Goal: Information Seeking & Learning: Learn about a topic

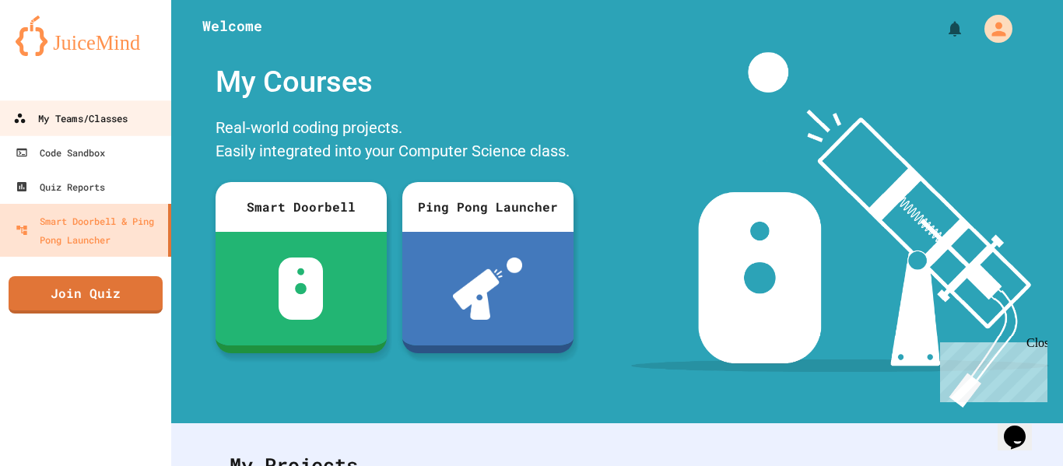
click at [102, 124] on div "My Teams/Classes" at bounding box center [70, 118] width 114 height 19
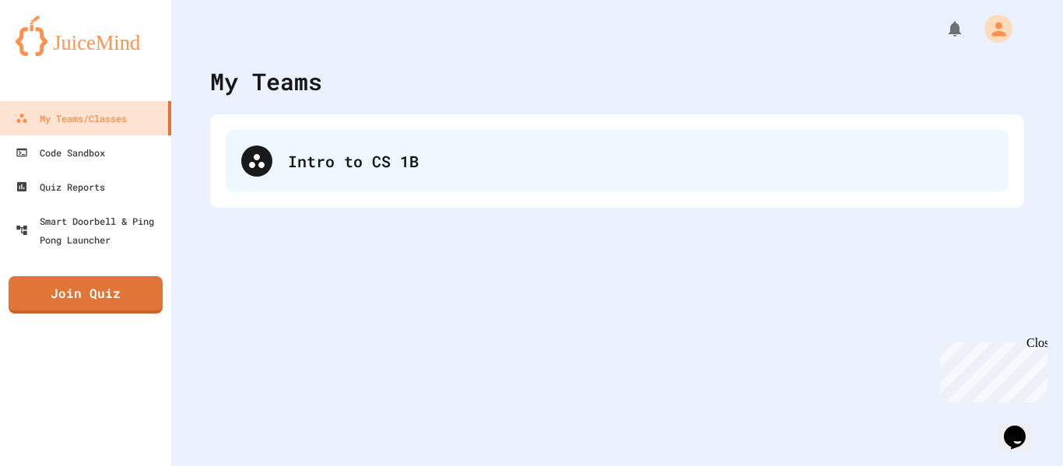
click at [334, 174] on div "Intro to CS 1B" at bounding box center [617, 161] width 783 height 62
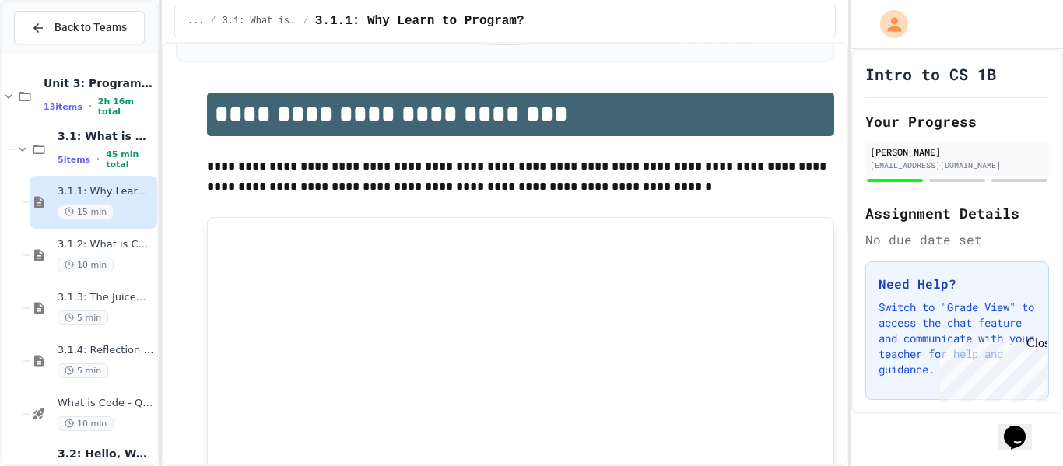
scroll to position [97, 0]
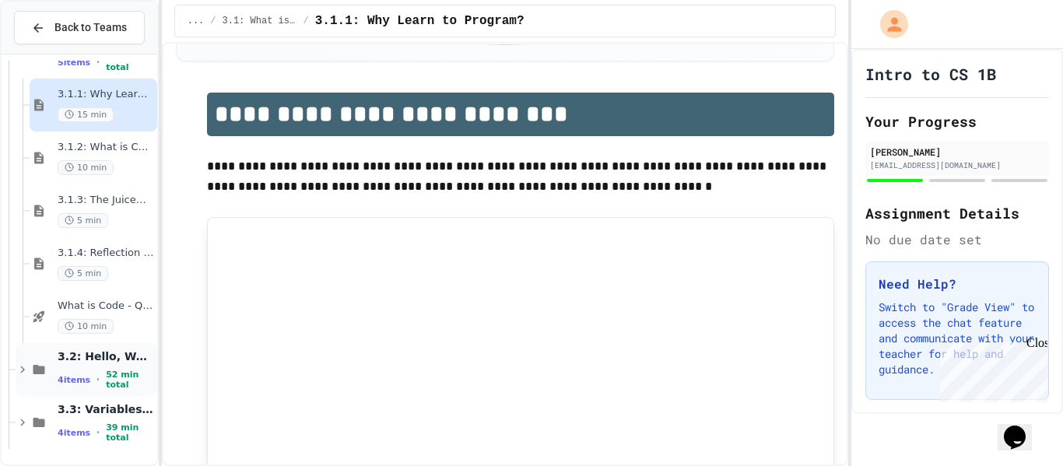
click at [107, 363] on span "3.2: Hello, World!" at bounding box center [106, 356] width 96 height 14
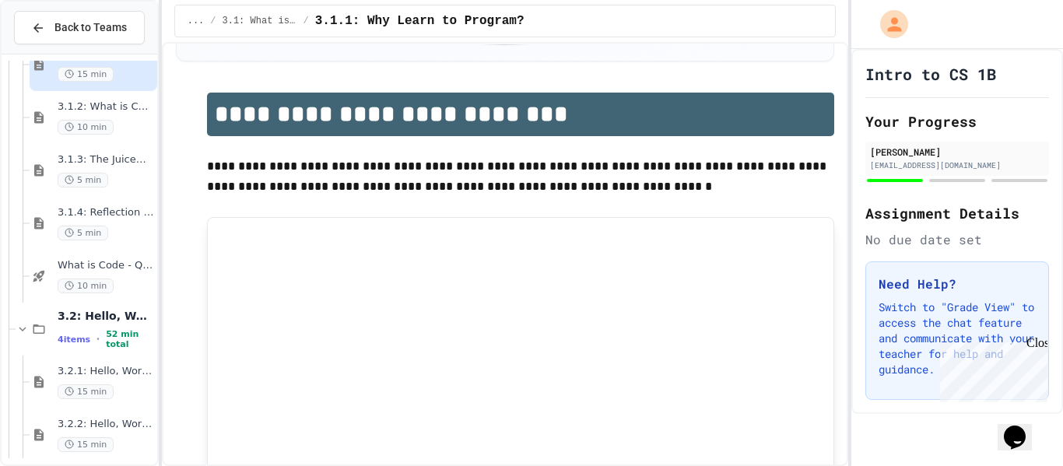
scroll to position [141, 0]
click at [113, 267] on span "What is Code - Quiz" at bounding box center [106, 262] width 96 height 13
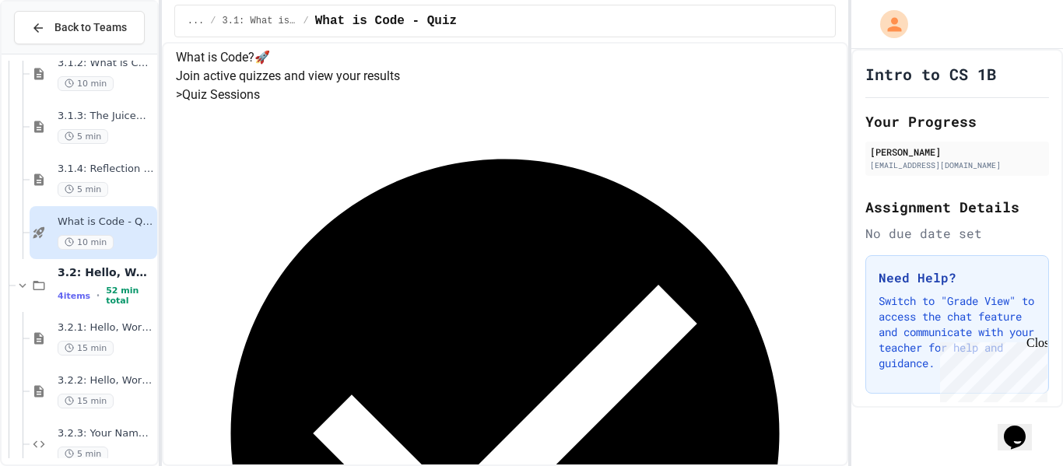
scroll to position [179, 0]
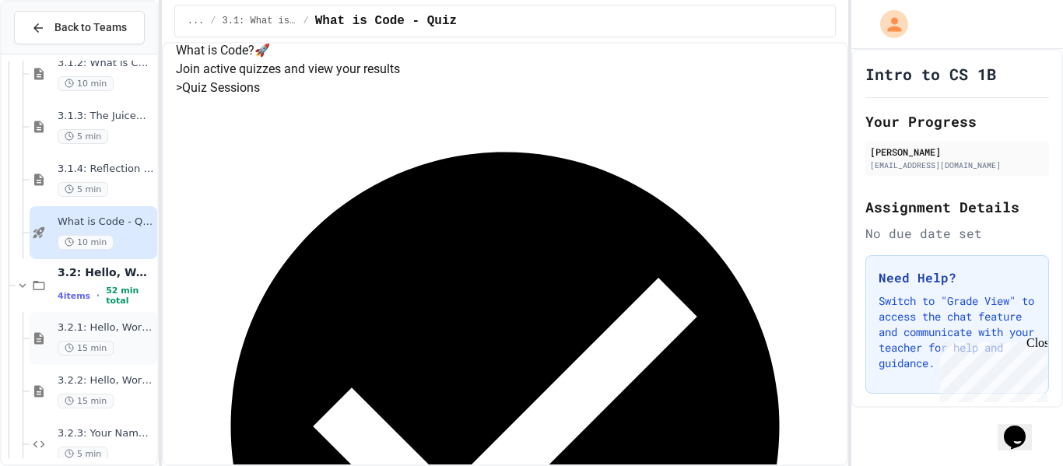
click at [122, 317] on div "3.2.1: Hello, World! 15 min" at bounding box center [94, 338] width 128 height 53
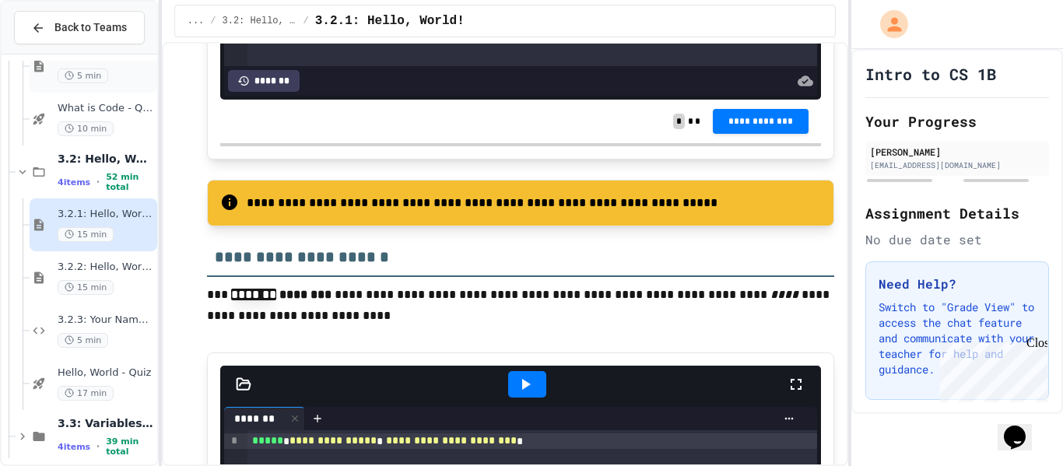
scroll to position [309, 0]
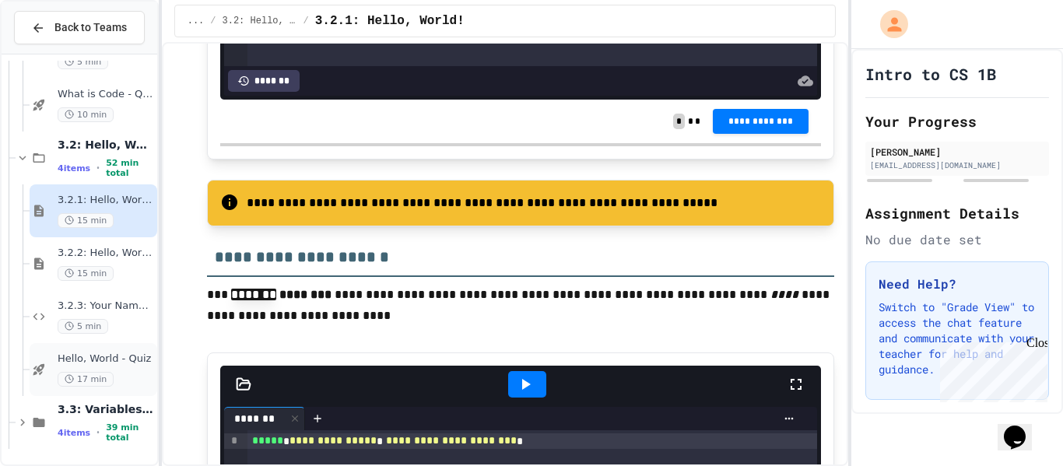
click at [111, 367] on div "Hello, World - Quiz 17 min" at bounding box center [106, 369] width 96 height 34
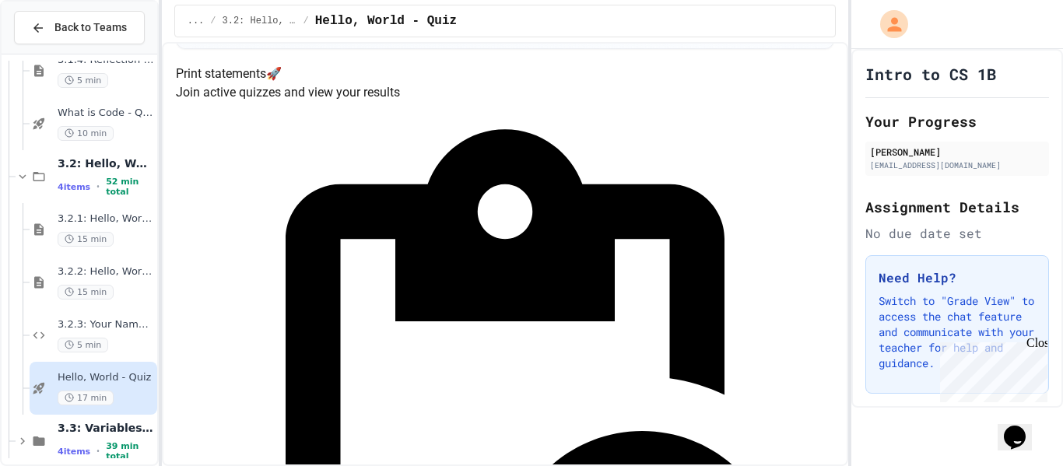
scroll to position [158, 0]
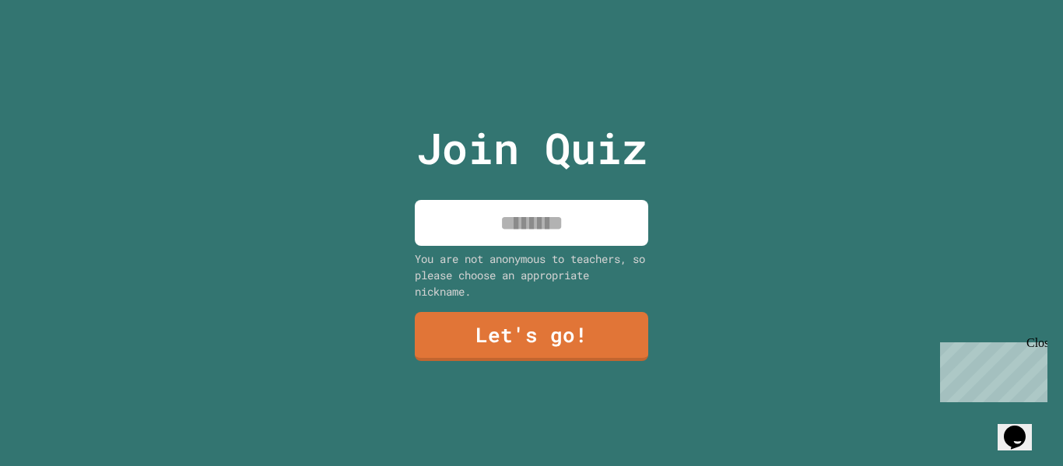
click at [567, 231] on input at bounding box center [531, 223] width 233 height 46
type input "*******"
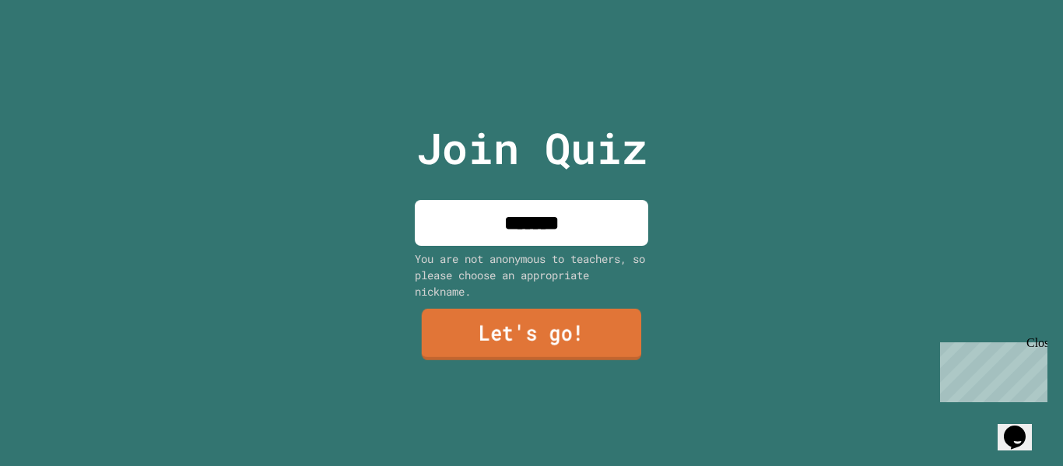
click at [491, 349] on link "Let's go!" at bounding box center [531, 334] width 219 height 51
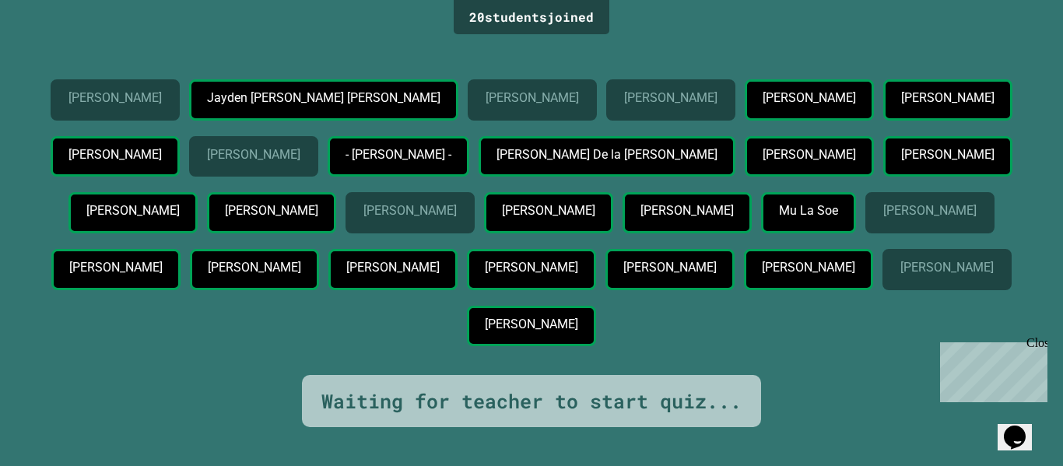
scroll to position [102, 0]
click at [596, 347] on div "Jayden Garcia Covarrubias" at bounding box center [531, 326] width 129 height 41
click at [1039, 348] on div "Close" at bounding box center [1035, 345] width 19 height 19
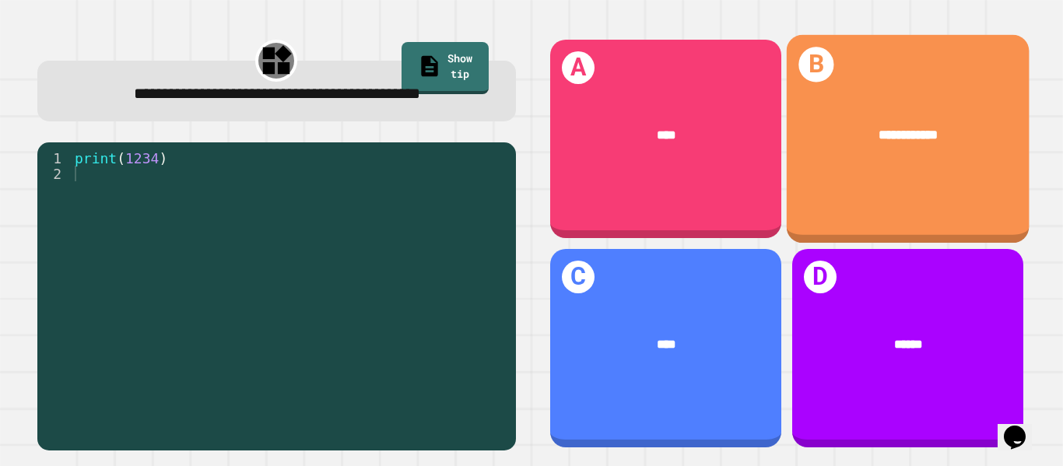
click at [814, 152] on div "**********" at bounding box center [907, 135] width 243 height 72
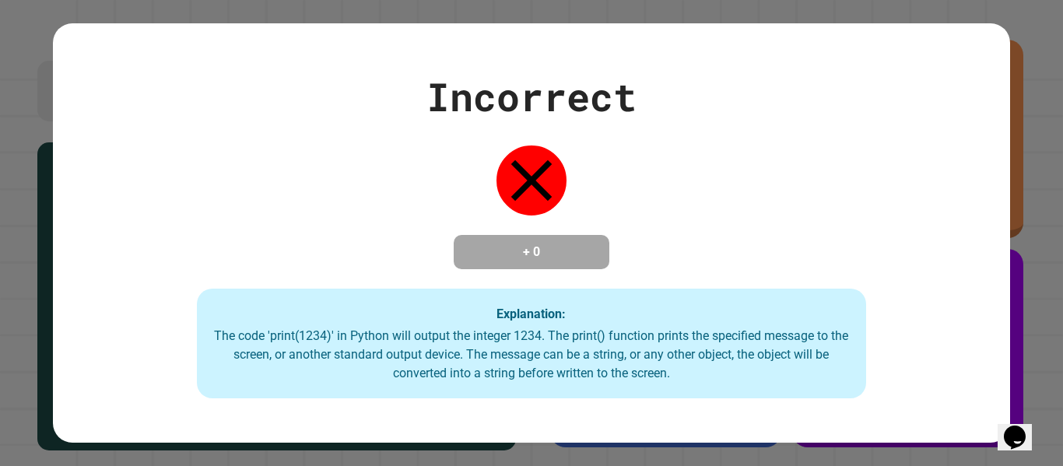
click at [814, 152] on div "Incorrect + 0 Explanation: The code 'print(1234)' in Python will output the int…" at bounding box center [531, 233] width 956 height 331
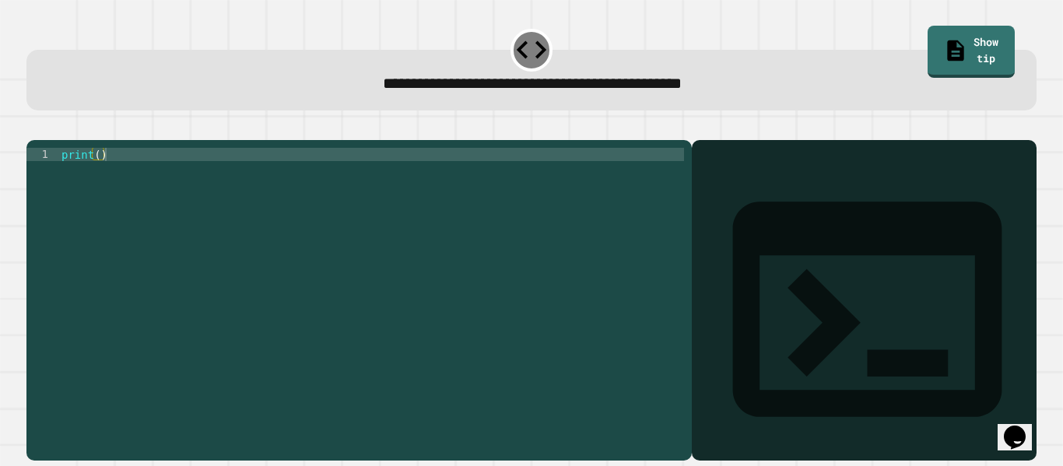
click at [461, 220] on div "print ( )" at bounding box center [370, 293] width 625 height 291
click at [467, 177] on div "print ( )" at bounding box center [370, 293] width 625 height 291
click at [99, 179] on div "print ( )" at bounding box center [370, 293] width 625 height 291
type textarea "**********"
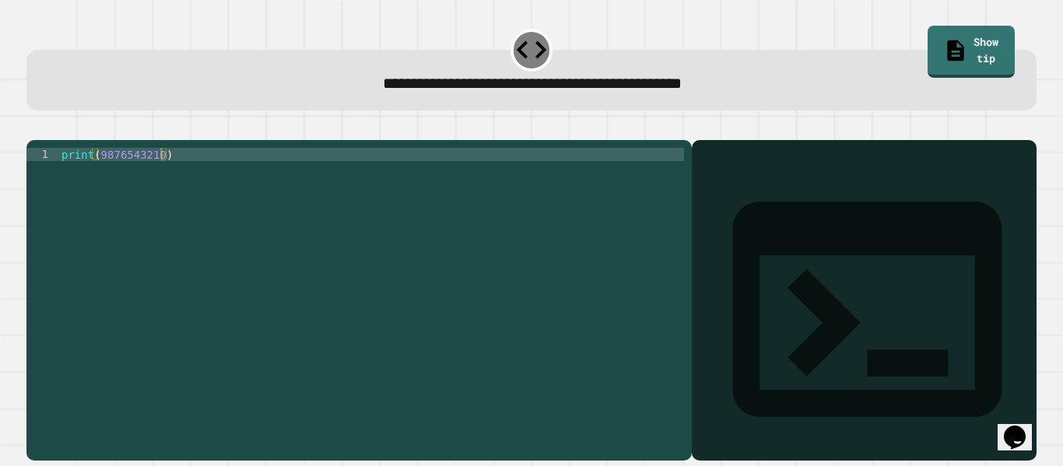
click at [34, 128] on icon "button" at bounding box center [34, 128] width 0 height 0
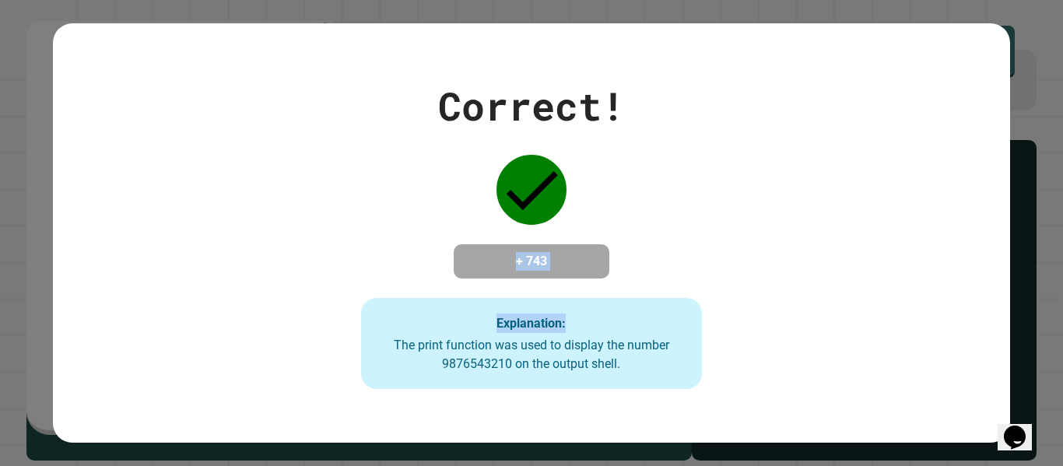
drag, startPoint x: 503, startPoint y: 249, endPoint x: 690, endPoint y: 260, distance: 187.0
click at [690, 260] on div "Correct! + 743 Explanation: The print function was used to display the number 9…" at bounding box center [531, 233] width 488 height 313
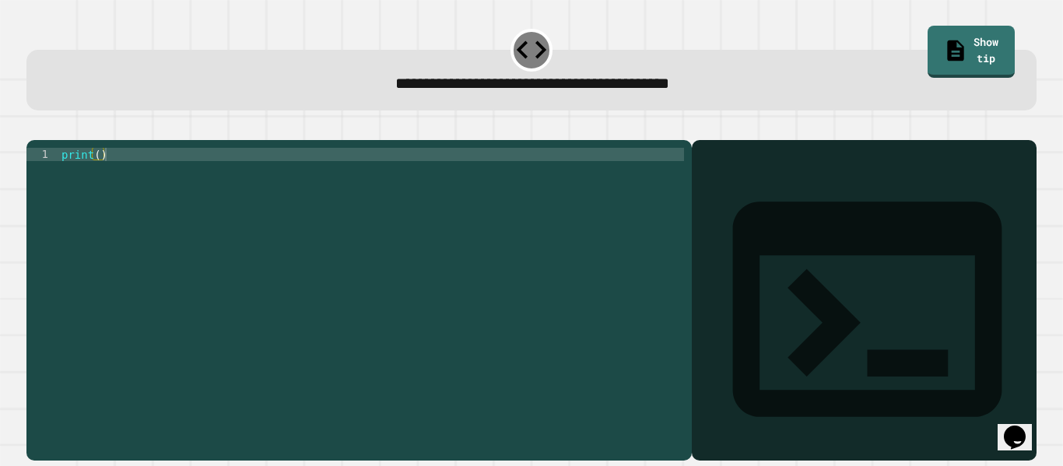
click at [99, 178] on div "print ( )" at bounding box center [370, 293] width 625 height 291
type textarea "**********"
click at [66, 131] on div at bounding box center [531, 130] width 1010 height 19
click at [34, 128] on button "button" at bounding box center [34, 128] width 0 height 0
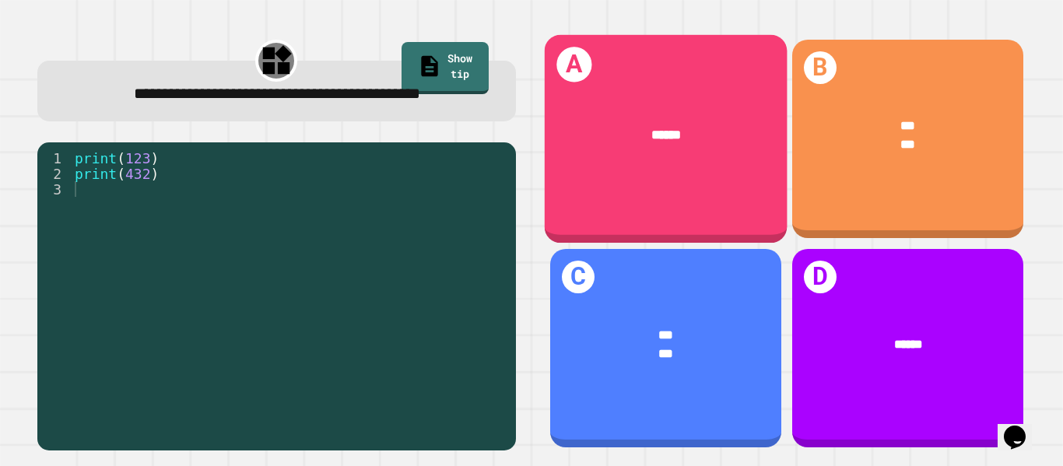
click at [685, 180] on div "A ******" at bounding box center [665, 139] width 243 height 208
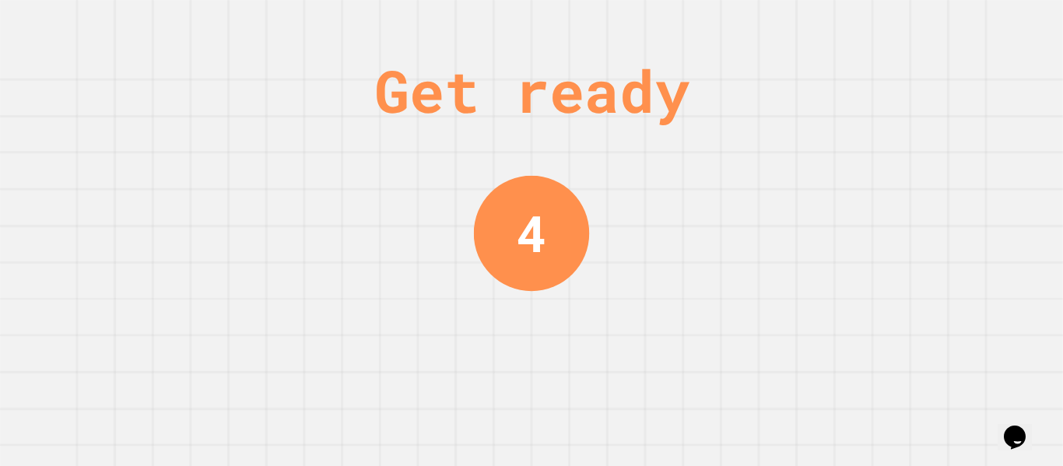
scroll to position [0, 0]
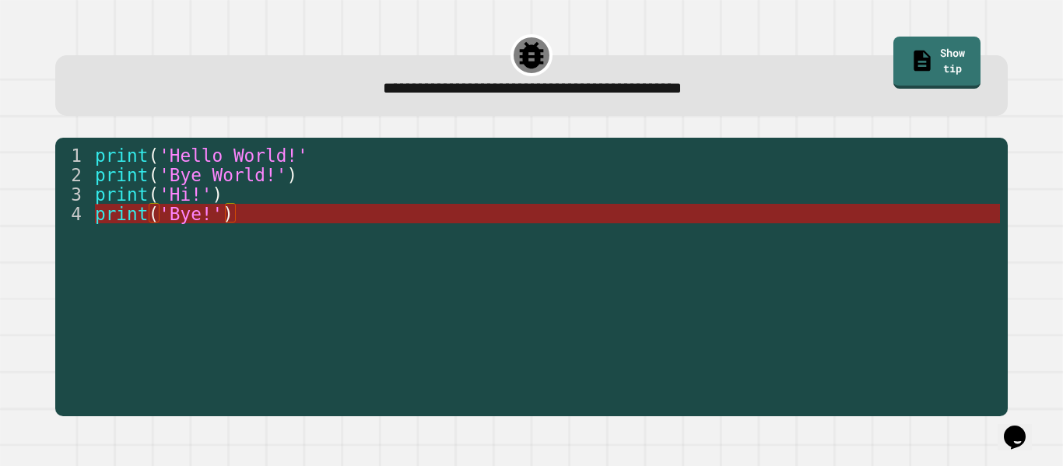
click at [208, 214] on span "'Bye!'" at bounding box center [191, 214] width 64 height 20
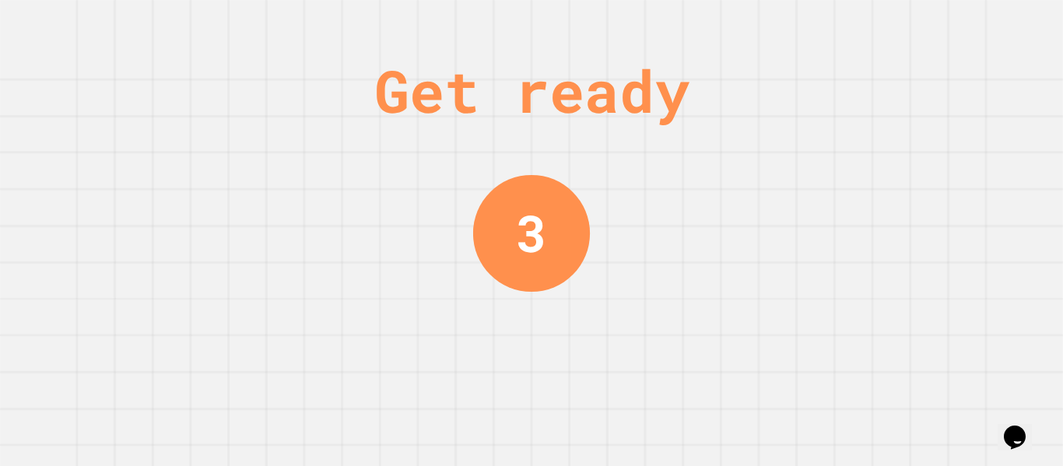
click at [208, 214] on div "Get ready 3" at bounding box center [531, 233] width 1063 height 466
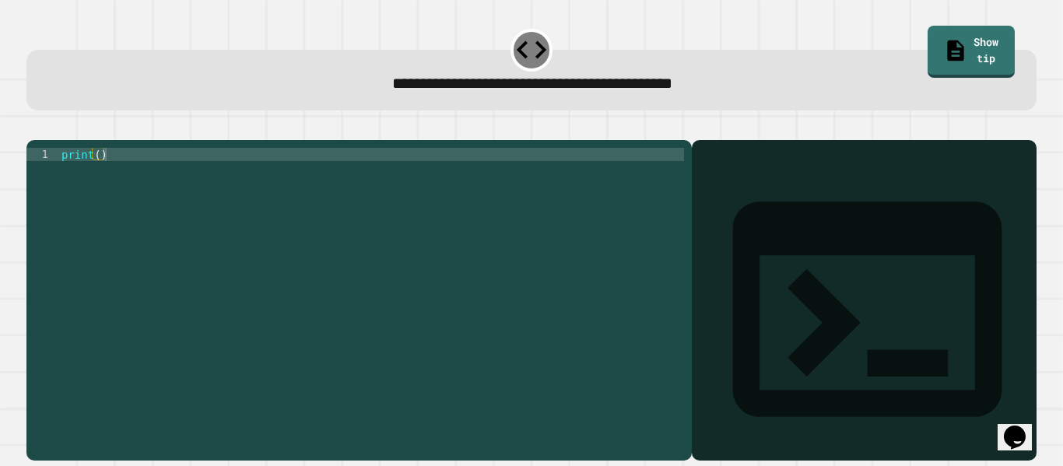
click at [96, 178] on div "print ( )" at bounding box center [370, 293] width 625 height 291
type textarea "**********"
click at [34, 128] on button "button" at bounding box center [34, 128] width 0 height 0
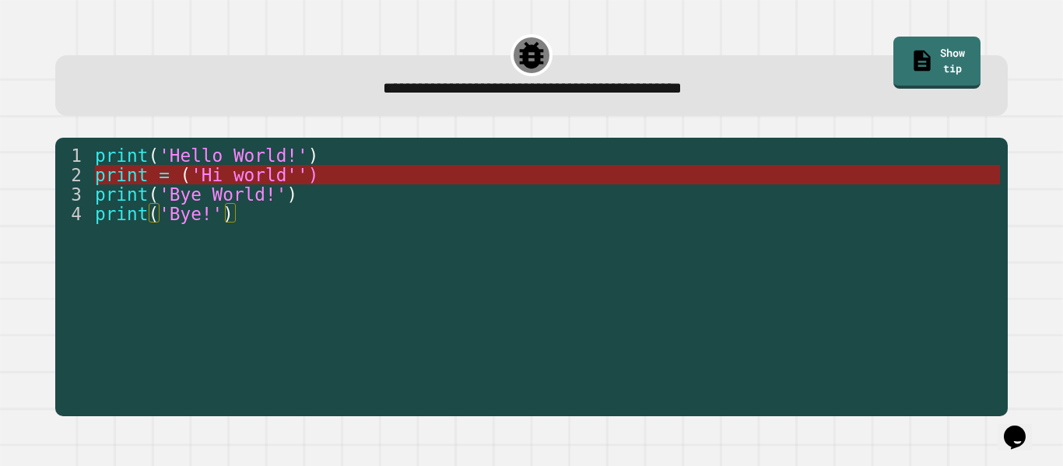
click at [271, 180] on span "'Hi world'')" at bounding box center [255, 175] width 128 height 20
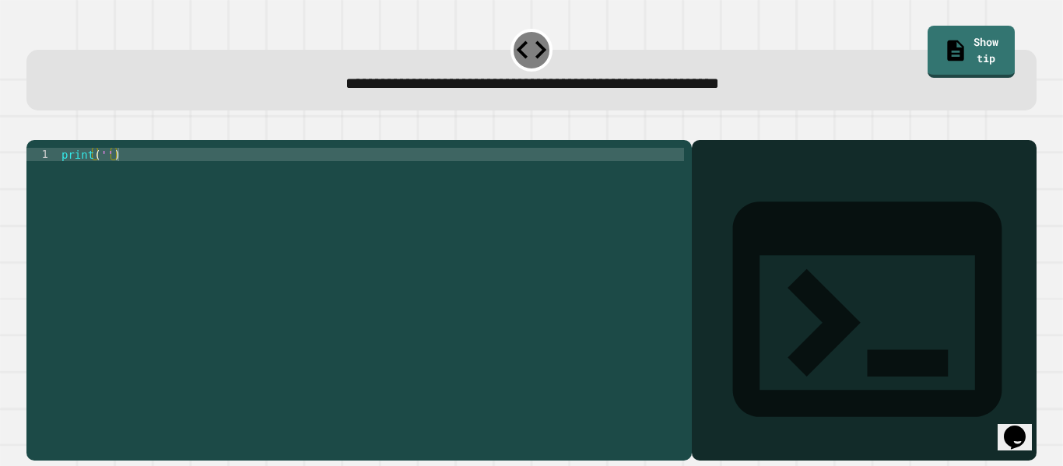
click at [104, 177] on div "print ( '' )" at bounding box center [370, 293] width 625 height 291
click at [34, 128] on icon "button" at bounding box center [34, 128] width 0 height 0
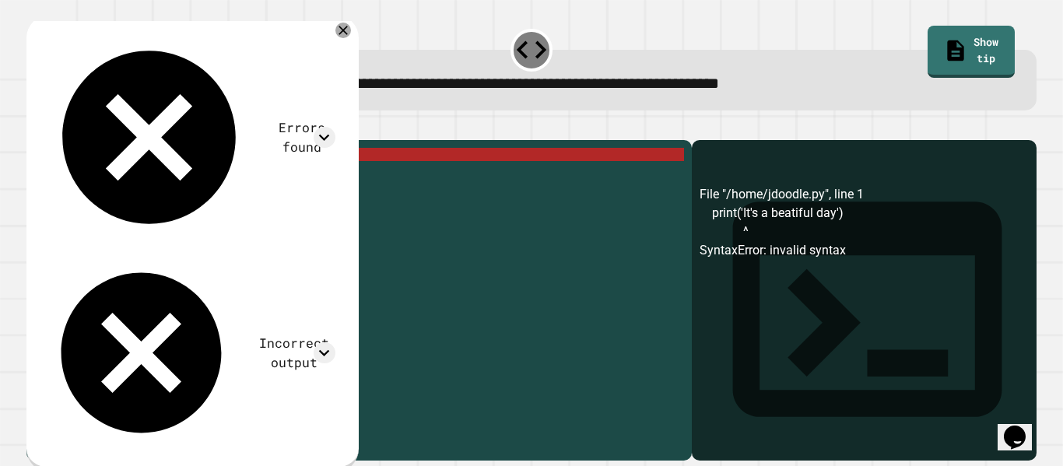
click at [131, 178] on div "print ( 'It' s a beatiful day ')" at bounding box center [370, 293] width 625 height 291
click at [352, 34] on div at bounding box center [343, 30] width 19 height 19
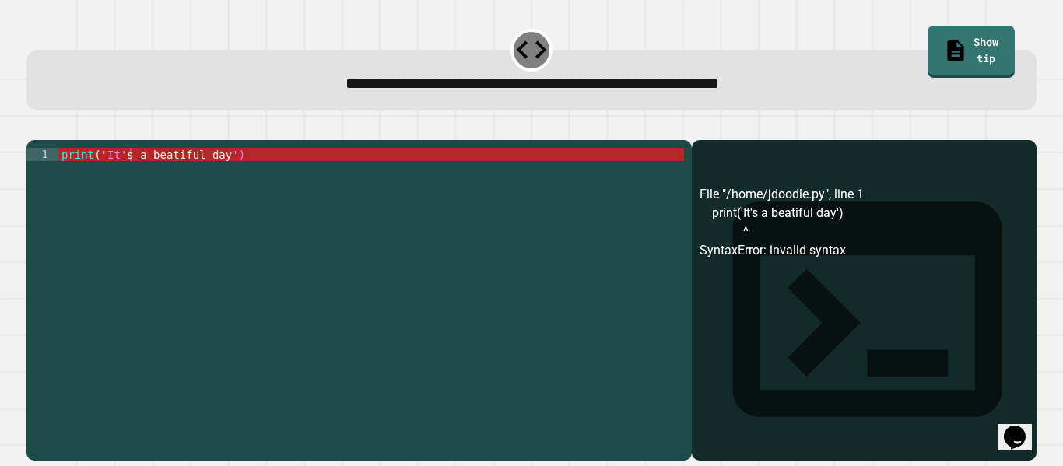
click at [142, 181] on div "print ( 'It' s a beatiful day ')" at bounding box center [370, 293] width 625 height 291
click at [135, 179] on div "print ( 'It' s a beatiful day ')" at bounding box center [370, 293] width 625 height 291
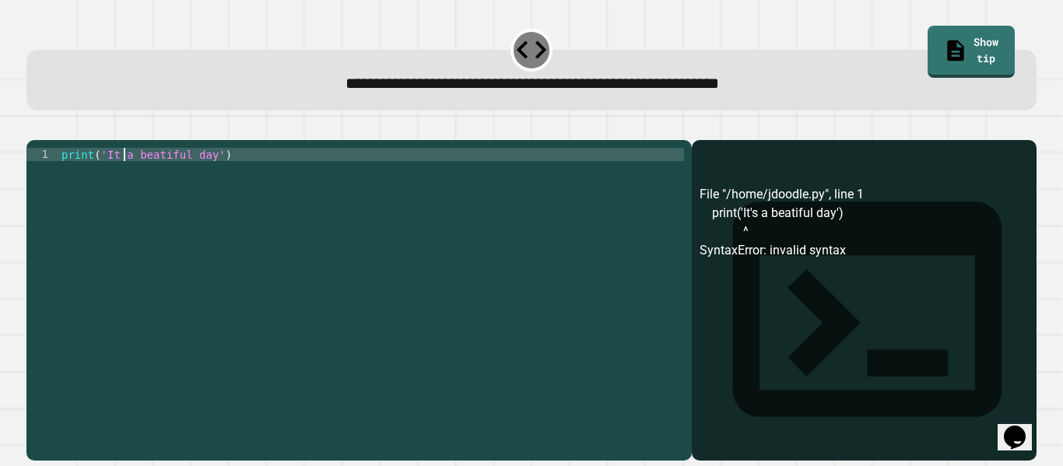
scroll to position [0, 1]
click at [34, 128] on icon "button" at bounding box center [34, 128] width 0 height 0
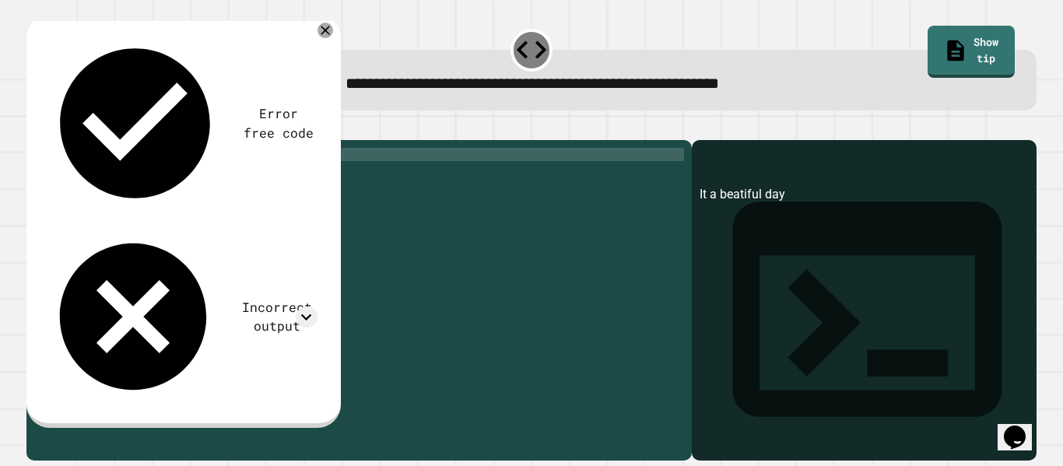
click at [118, 176] on div "print ( 'It a beatiful day' )" at bounding box center [370, 293] width 625 height 291
click at [34, 128] on button "button" at bounding box center [34, 128] width 0 height 0
click at [133, 184] on div "print ( 'It sa beatiful day' )" at bounding box center [370, 293] width 625 height 291
click at [131, 181] on div "print ( 'It sa beatiful day' )" at bounding box center [370, 293] width 625 height 291
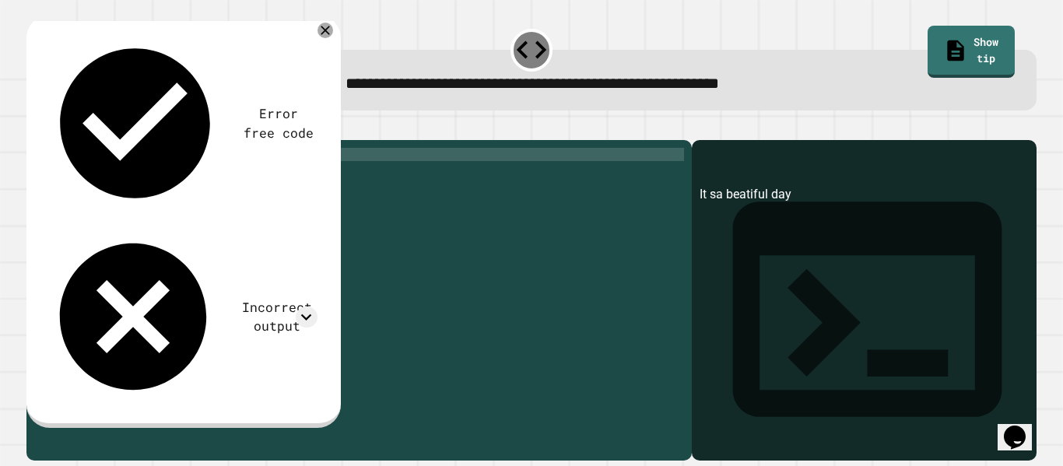
click at [34, 128] on icon "button" at bounding box center [34, 128] width 0 height 0
click at [128, 177] on div "print ( 'It s a beatiful day' )" at bounding box center [370, 293] width 625 height 291
type textarea "**********"
click at [34, 128] on icon "button" at bounding box center [34, 128] width 0 height 0
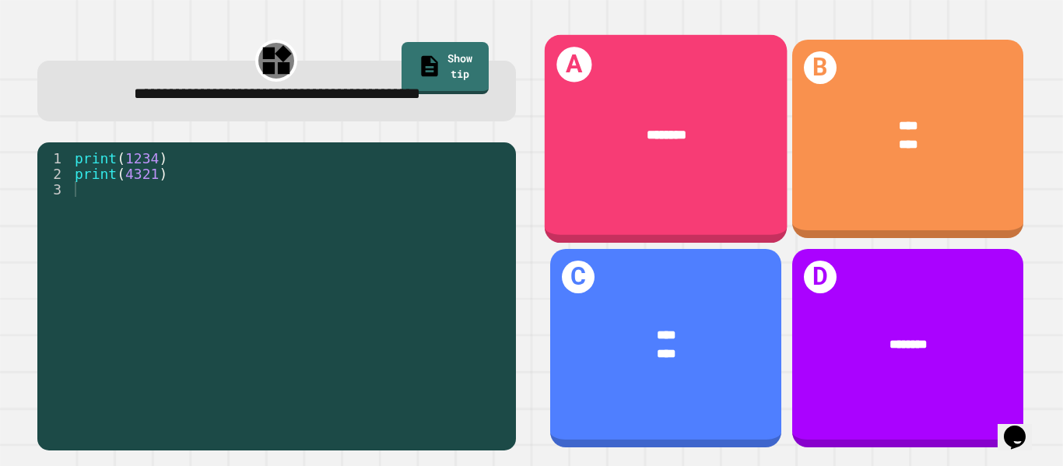
click at [698, 180] on div "A ********" at bounding box center [665, 139] width 243 height 208
